Goal: Transaction & Acquisition: Purchase product/service

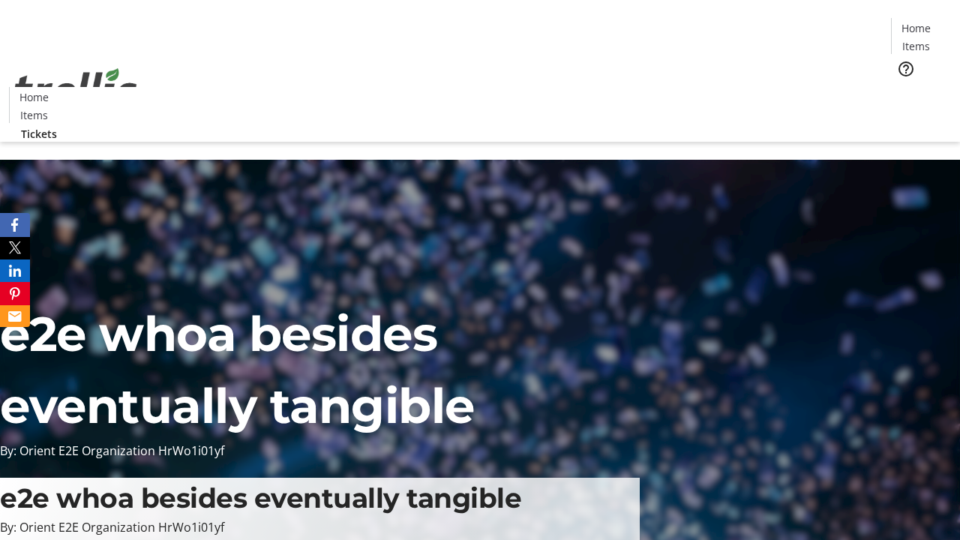
click at [903, 87] on span "Tickets" at bounding box center [921, 95] width 36 height 16
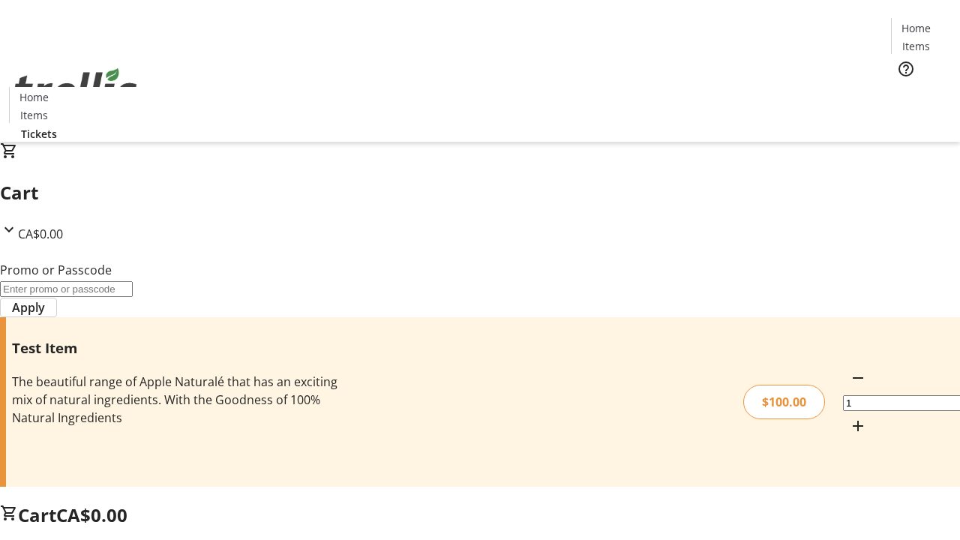
type input "PERCENT"
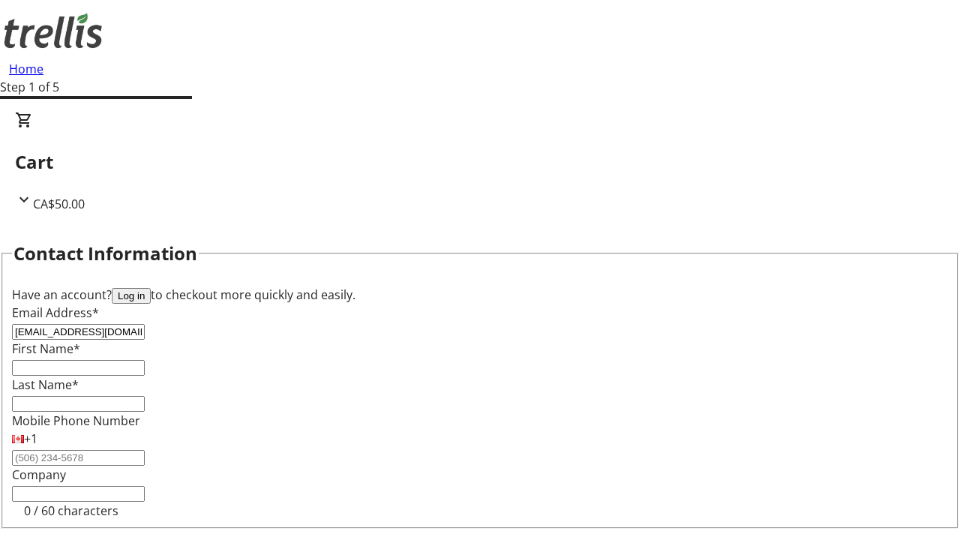
type input "[EMAIL_ADDRESS][DOMAIN_NAME]"
type input "Anjali"
type input "[PERSON_NAME]"
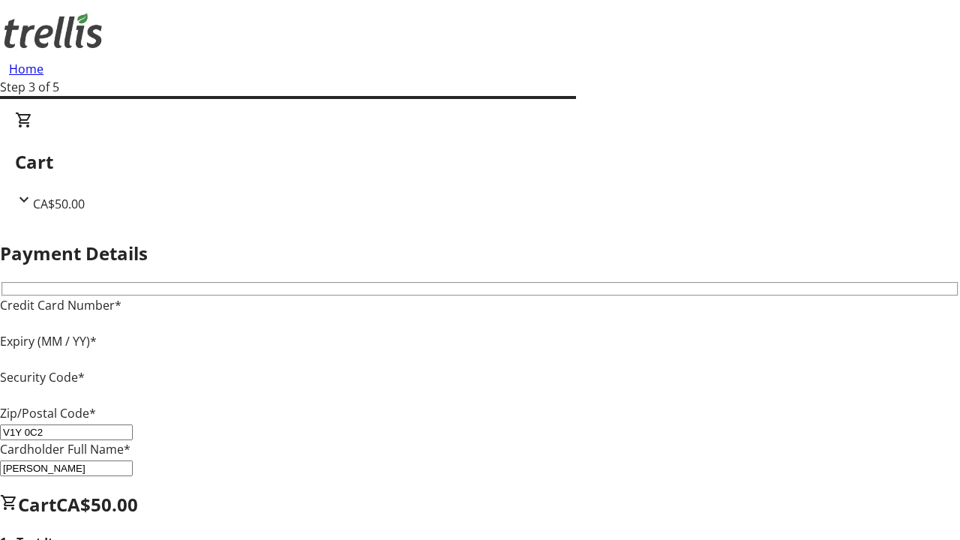
type input "V1Y 0C2"
